Goal: Register for event/course

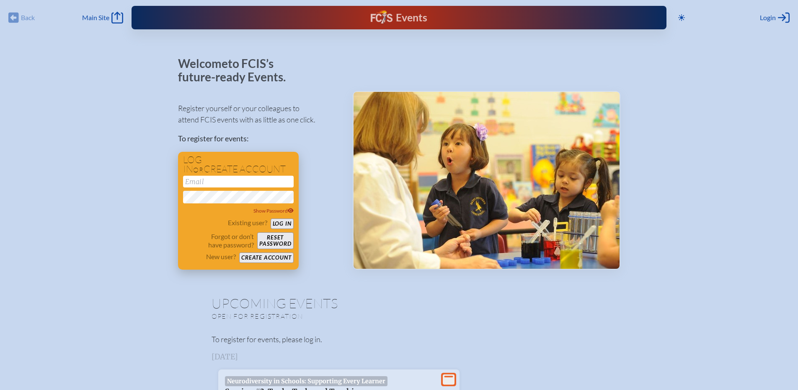
type input "[EMAIL_ADDRESS][DOMAIN_NAME]"
click at [277, 222] on button "Log in" at bounding box center [282, 223] width 23 height 10
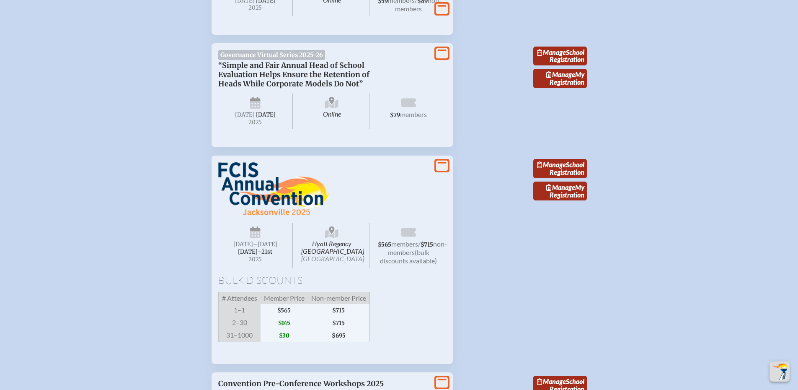
scroll to position [628, 0]
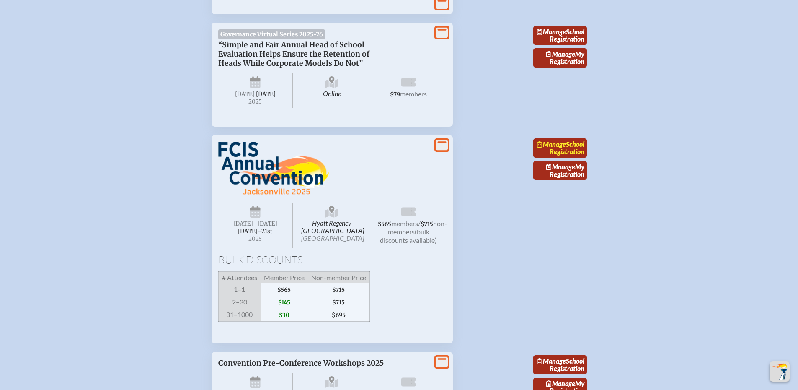
click at [563, 158] on link "Manage School Registration" at bounding box center [560, 147] width 54 height 19
